Goal: Find specific page/section: Find specific page/section

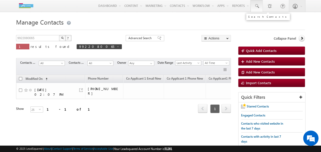
click at [257, 6] on span at bounding box center [256, 6] width 5 height 5
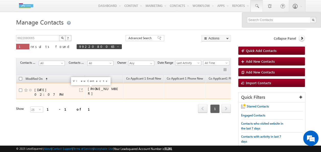
click at [82, 89] on link at bounding box center [81, 90] width 4 height 4
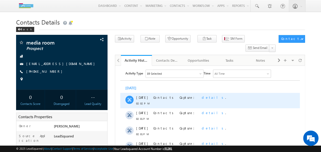
click at [201, 96] on span "details" at bounding box center [212, 97] width 23 height 4
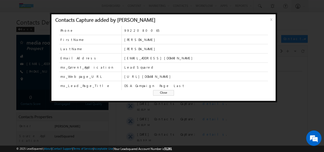
click at [272, 18] on span "x" at bounding box center [273, 21] width 4 height 9
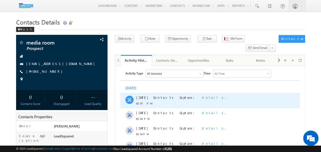
click at [201, 97] on span "details" at bounding box center [212, 97] width 23 height 4
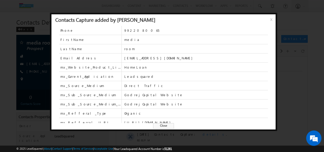
click at [273, 18] on span "x" at bounding box center [273, 21] width 4 height 9
